Goal: Information Seeking & Learning: Learn about a topic

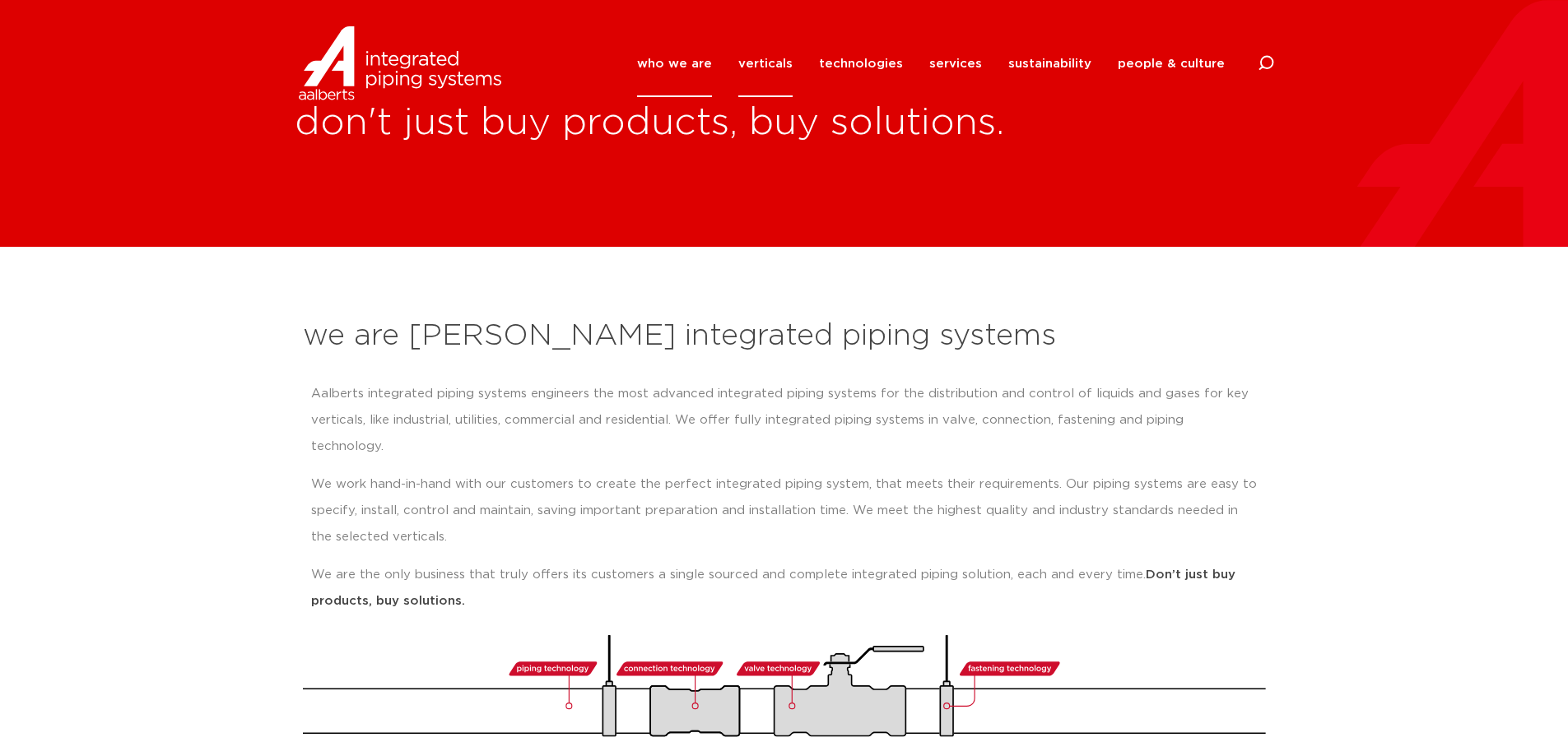
click at [784, 65] on link "verticals" at bounding box center [766, 63] width 55 height 66
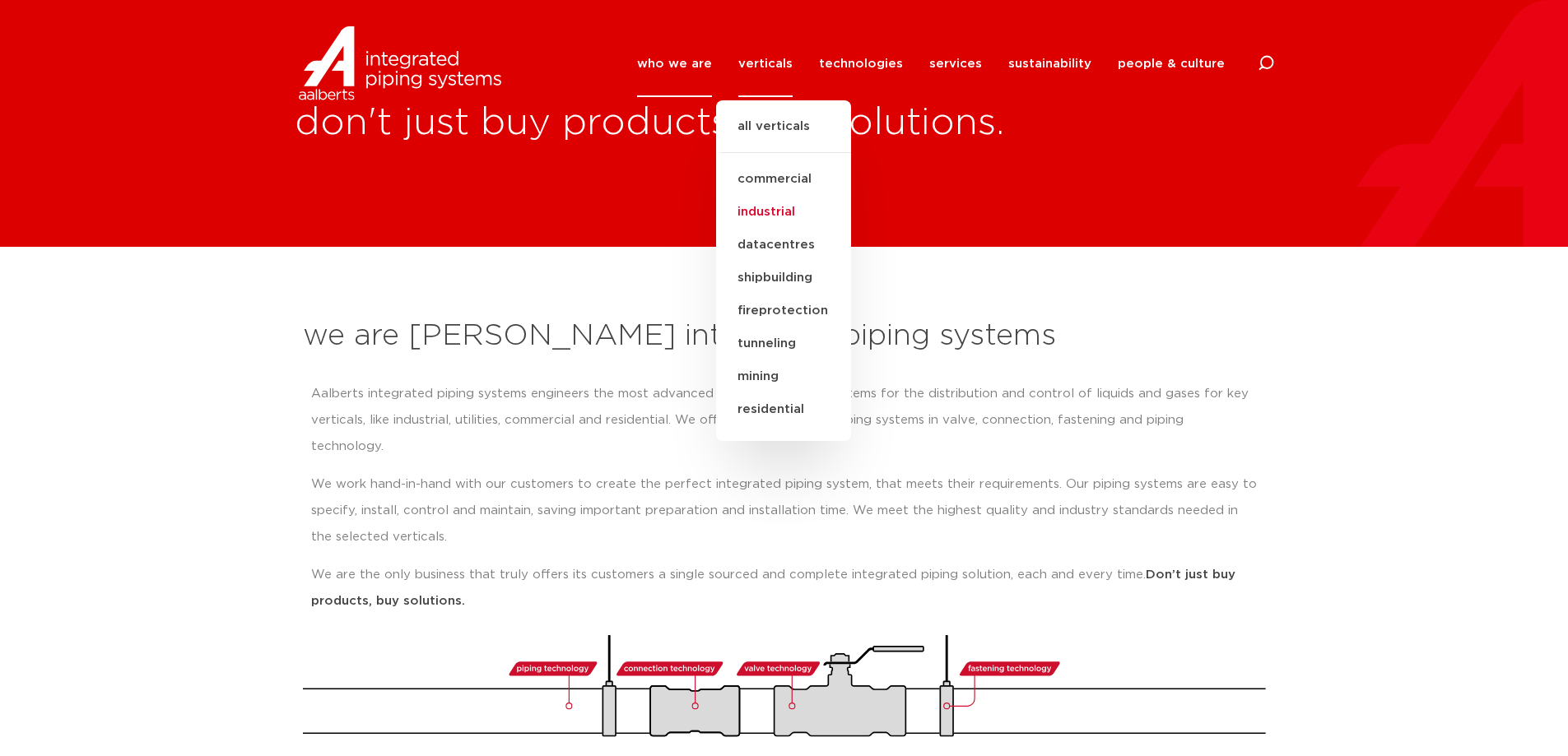
click at [796, 209] on link "industrial" at bounding box center [784, 213] width 135 height 33
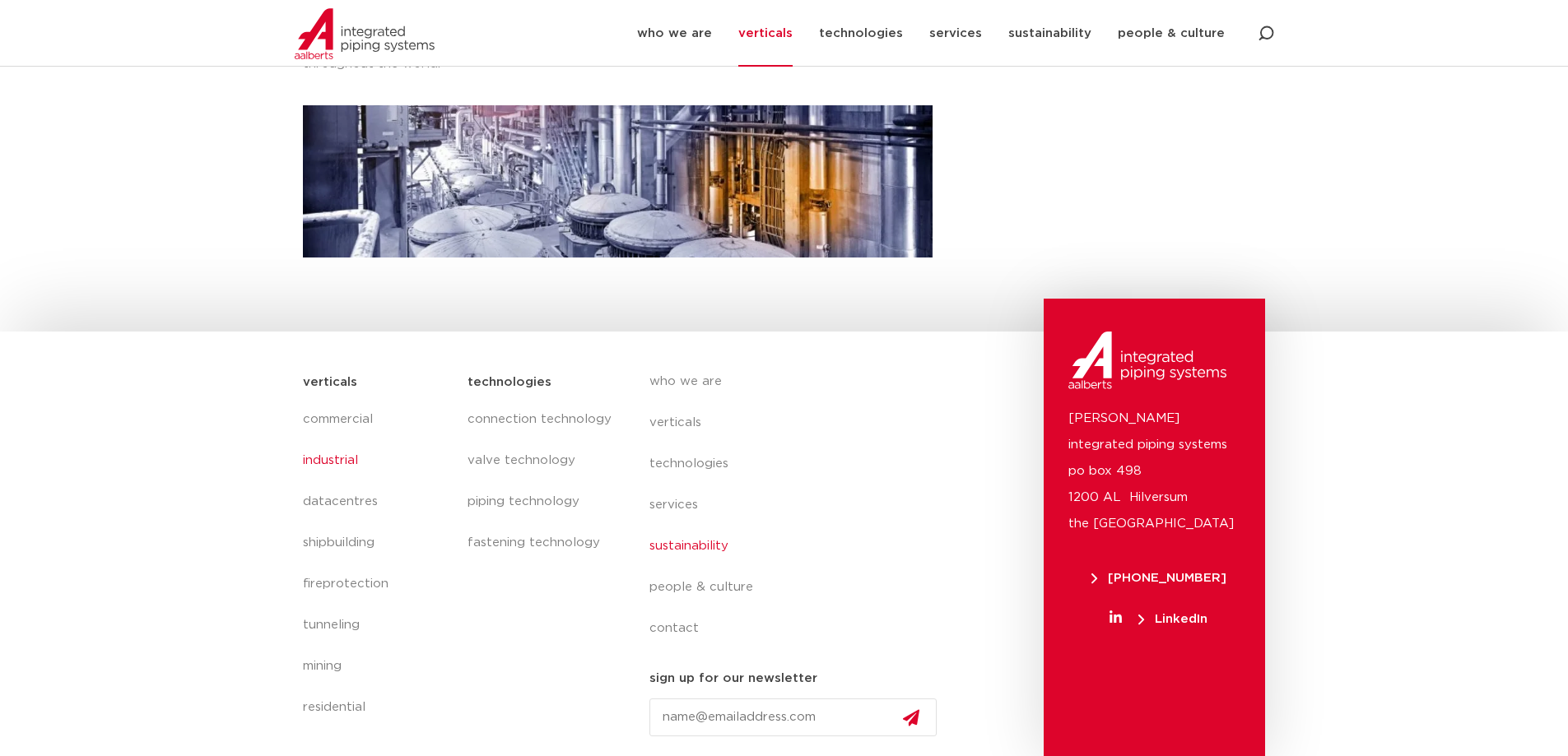
scroll to position [479, 0]
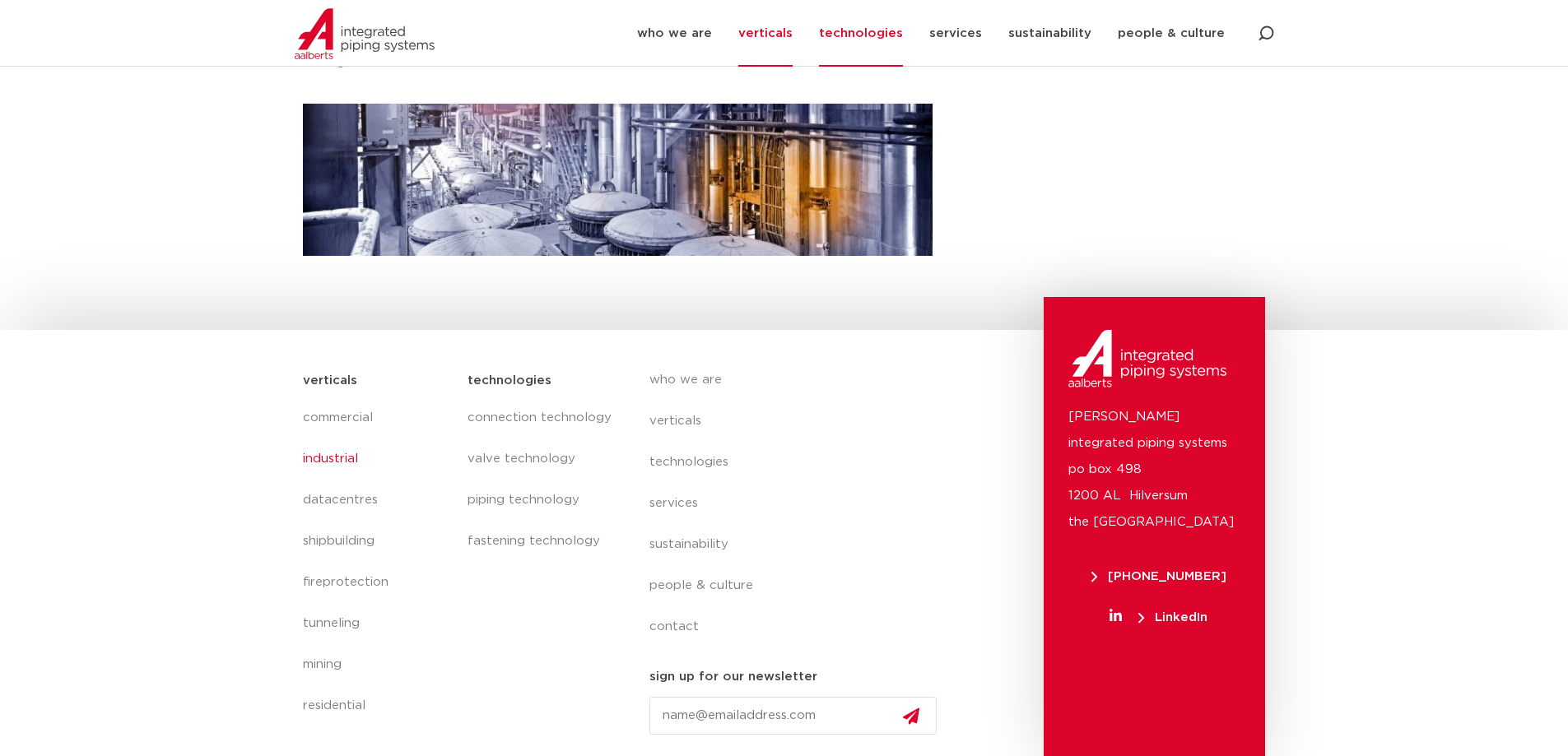
click at [873, 31] on link "technologies" at bounding box center [861, 33] width 84 height 66
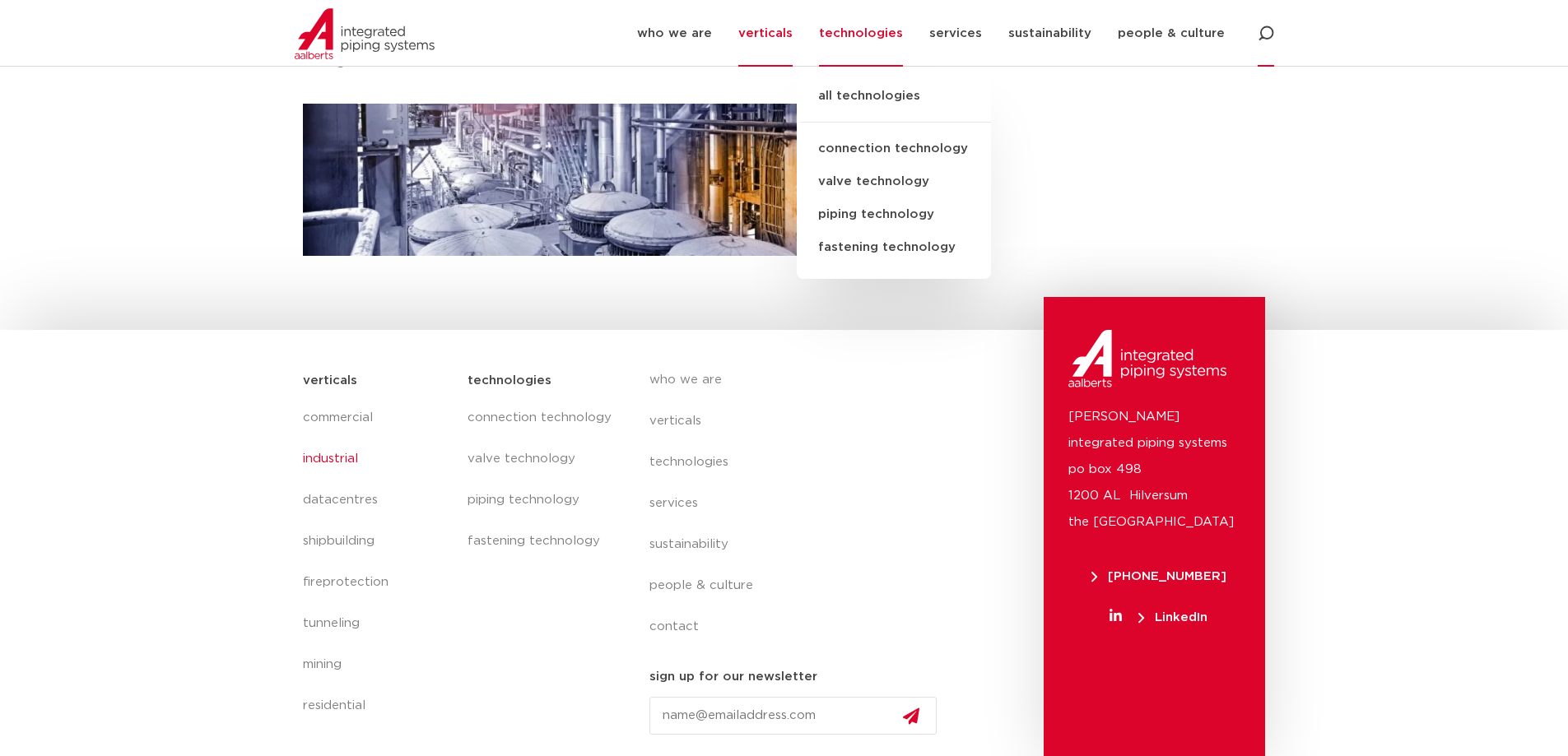
click at [1264, 30] on icon at bounding box center [1266, 33] width 17 height 17
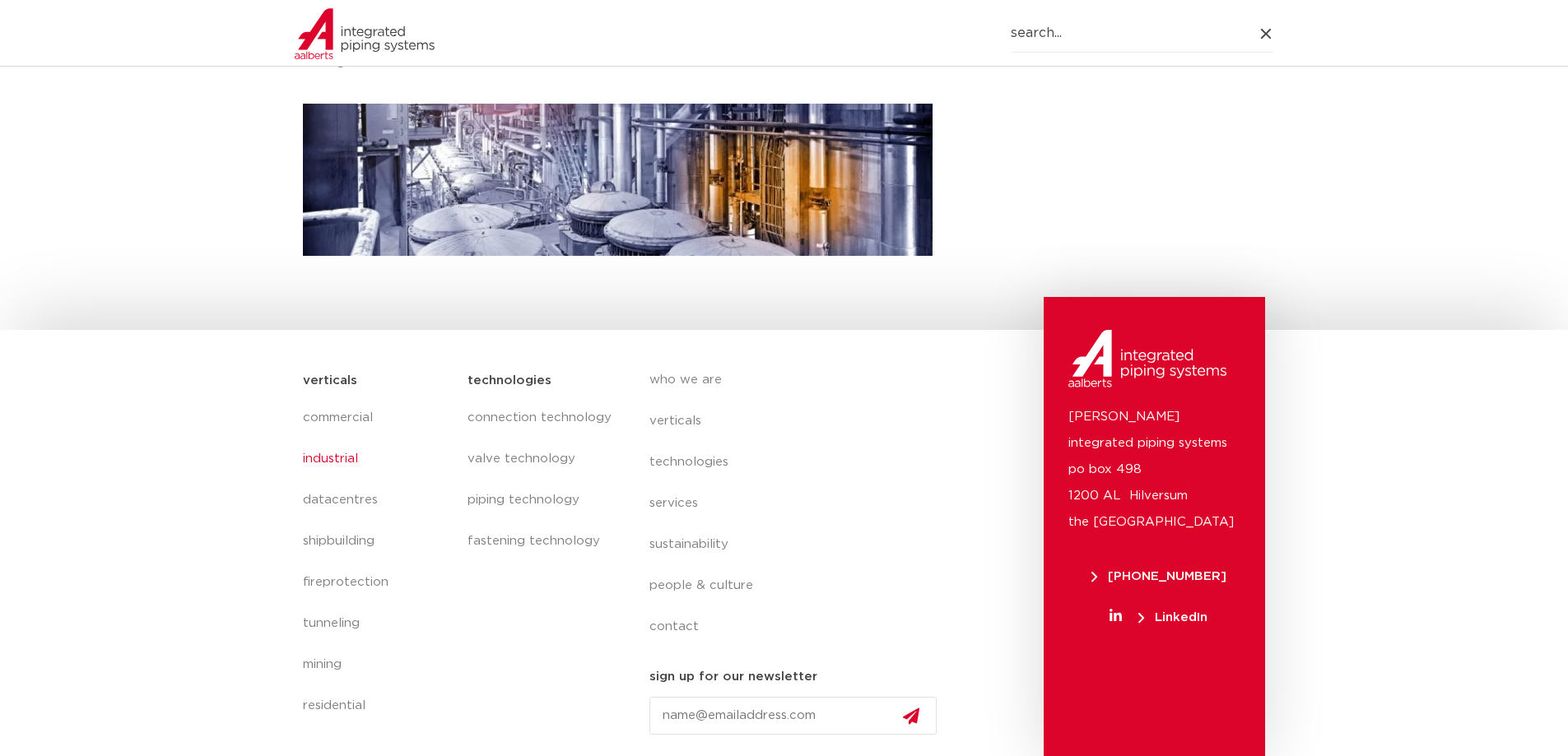
click at [1106, 44] on input "Search" at bounding box center [1143, 33] width 263 height 38
type input "ss tee"
click button "Search" at bounding box center [0, 0] width 0 height 0
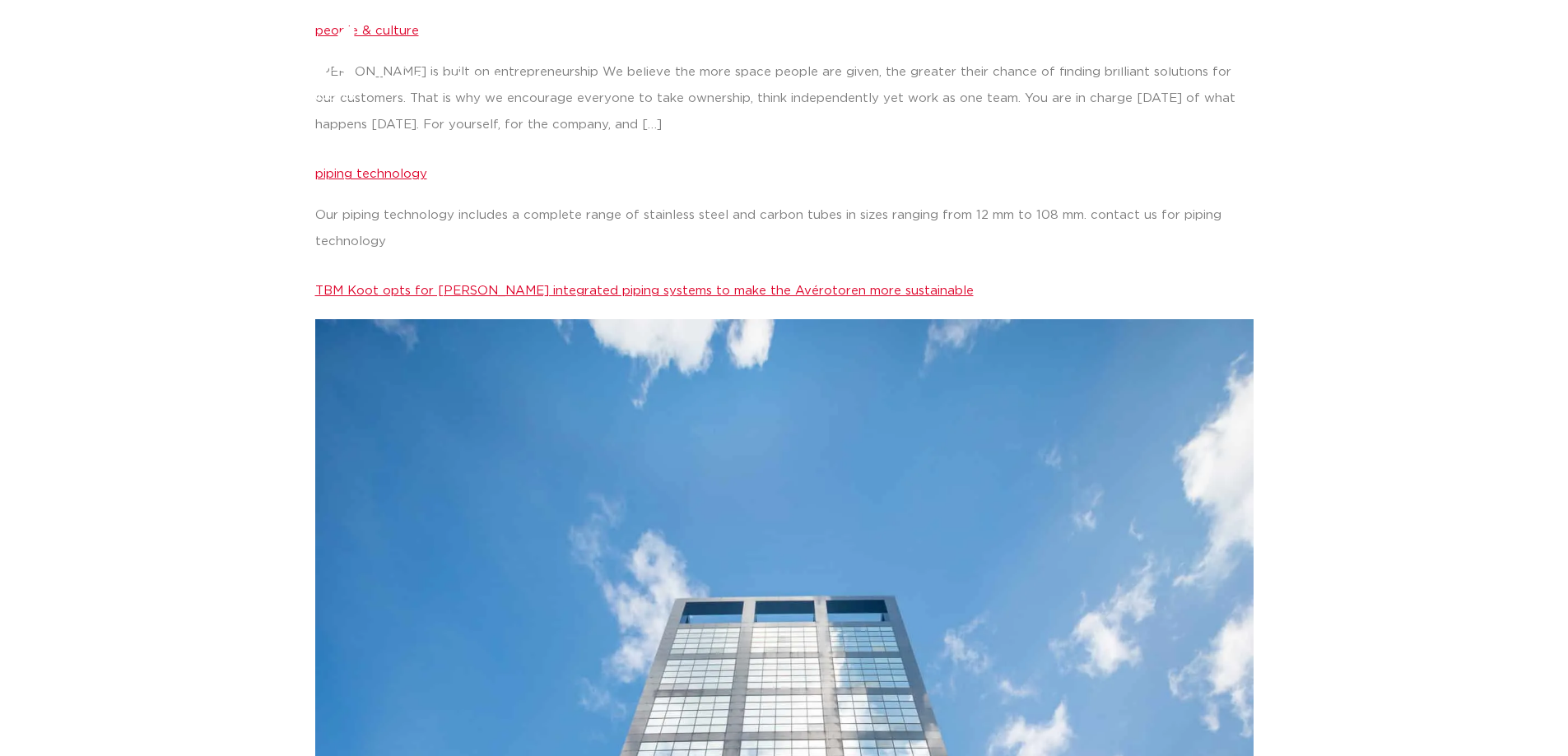
click at [408, 173] on link "piping technology" at bounding box center [371, 174] width 112 height 13
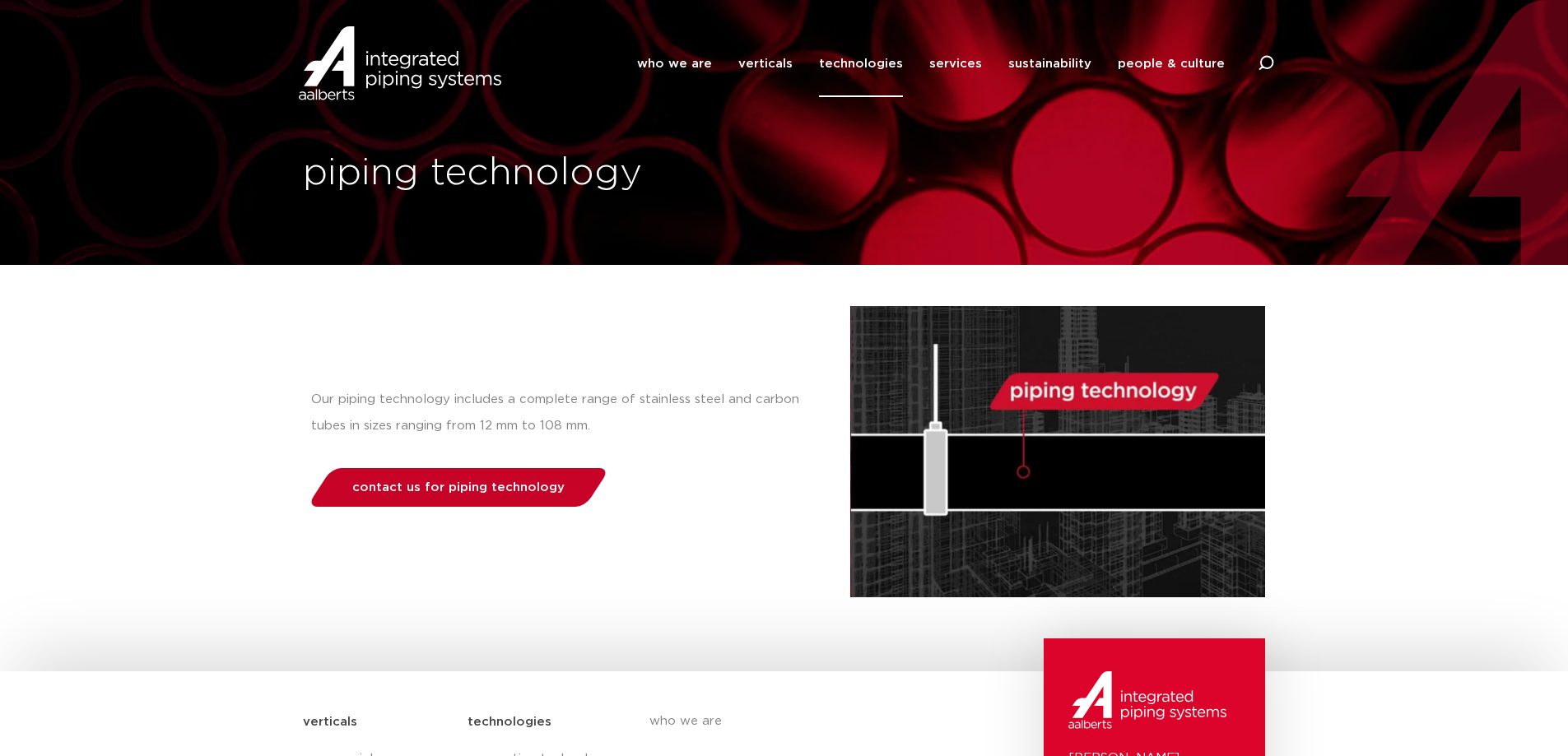
click at [450, 484] on span "contact us for piping technology" at bounding box center [459, 488] width 213 height 13
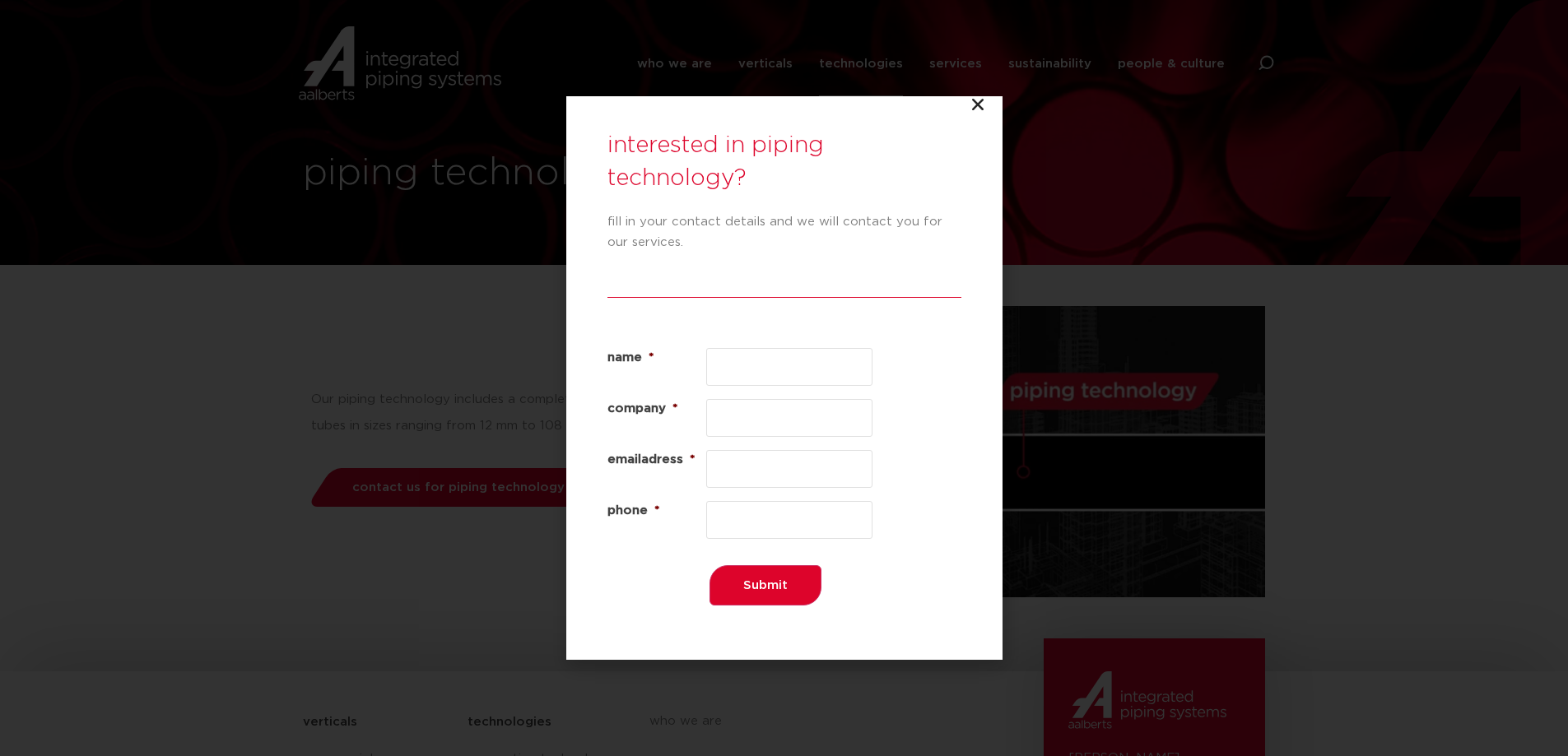
click at [983, 98] on icon "Close" at bounding box center [978, 104] width 17 height 17
click at [977, 107] on icon "Close" at bounding box center [978, 104] width 17 height 17
click at [980, 101] on icon "Close" at bounding box center [978, 104] width 17 height 17
